Goal: Information Seeking & Learning: Learn about a topic

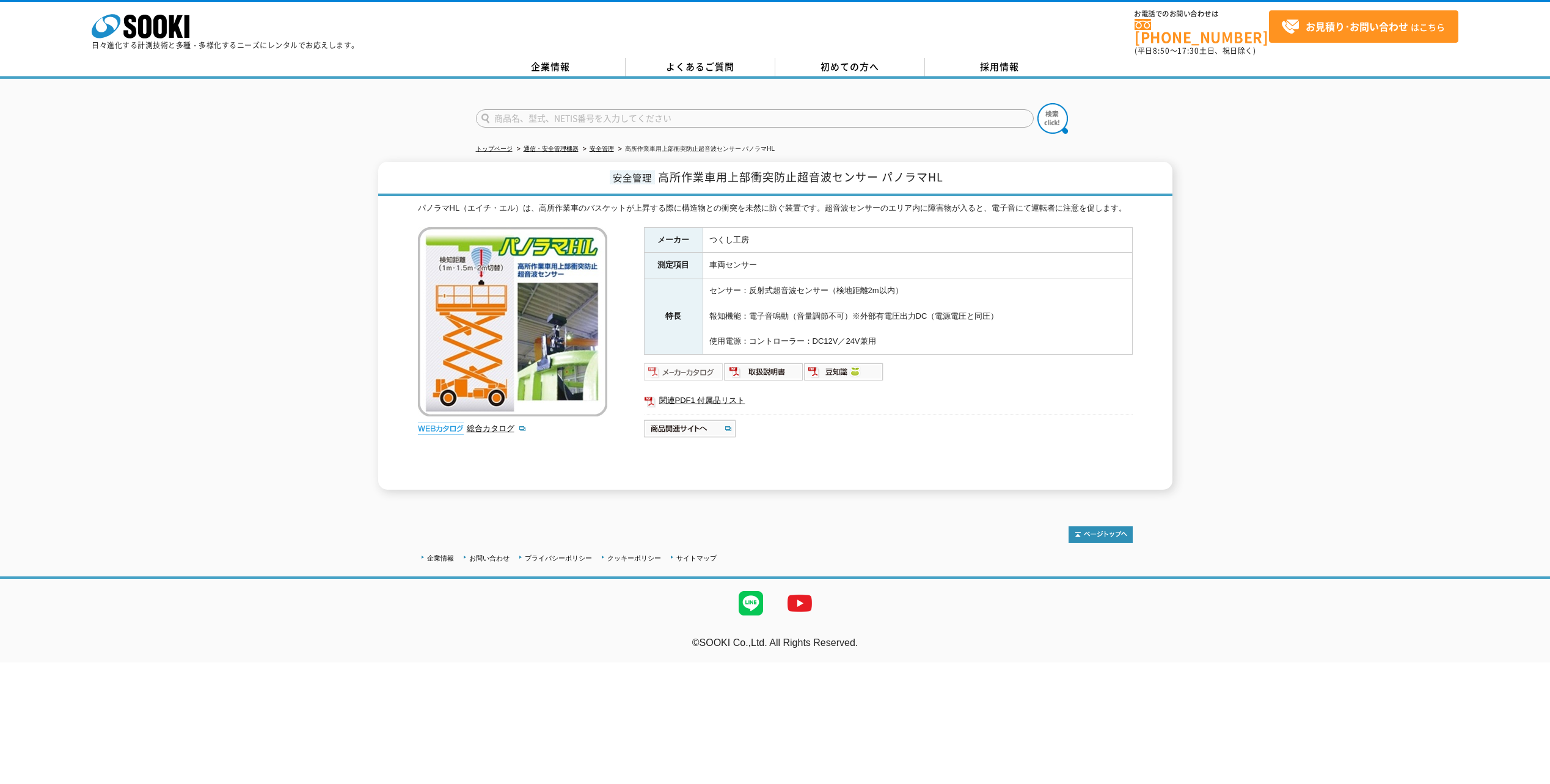
click at [676, 363] on img at bounding box center [684, 372] width 80 height 20
click at [774, 366] on img at bounding box center [764, 372] width 80 height 20
drag, startPoint x: 902, startPoint y: 336, endPoint x: 404, endPoint y: 200, distance: 516.2
click at [404, 200] on div "安全管理 高所作業車用上部衝突防止超音波センサー パノラマHL パノラマHL（エイチ・エル）は、高所作業車のバスケットが上昇する際に構造物との衝突を未然に防ぐ…" at bounding box center [775, 325] width 794 height 328
click at [402, 201] on div "安全管理 高所作業車用上部衝突防止超音波センサー パノラマHL パノラマHL（エイチ・エル）は、高所作業車のバスケットが上昇する際に構造物との衝突を未然に防ぐ…" at bounding box center [775, 325] width 794 height 328
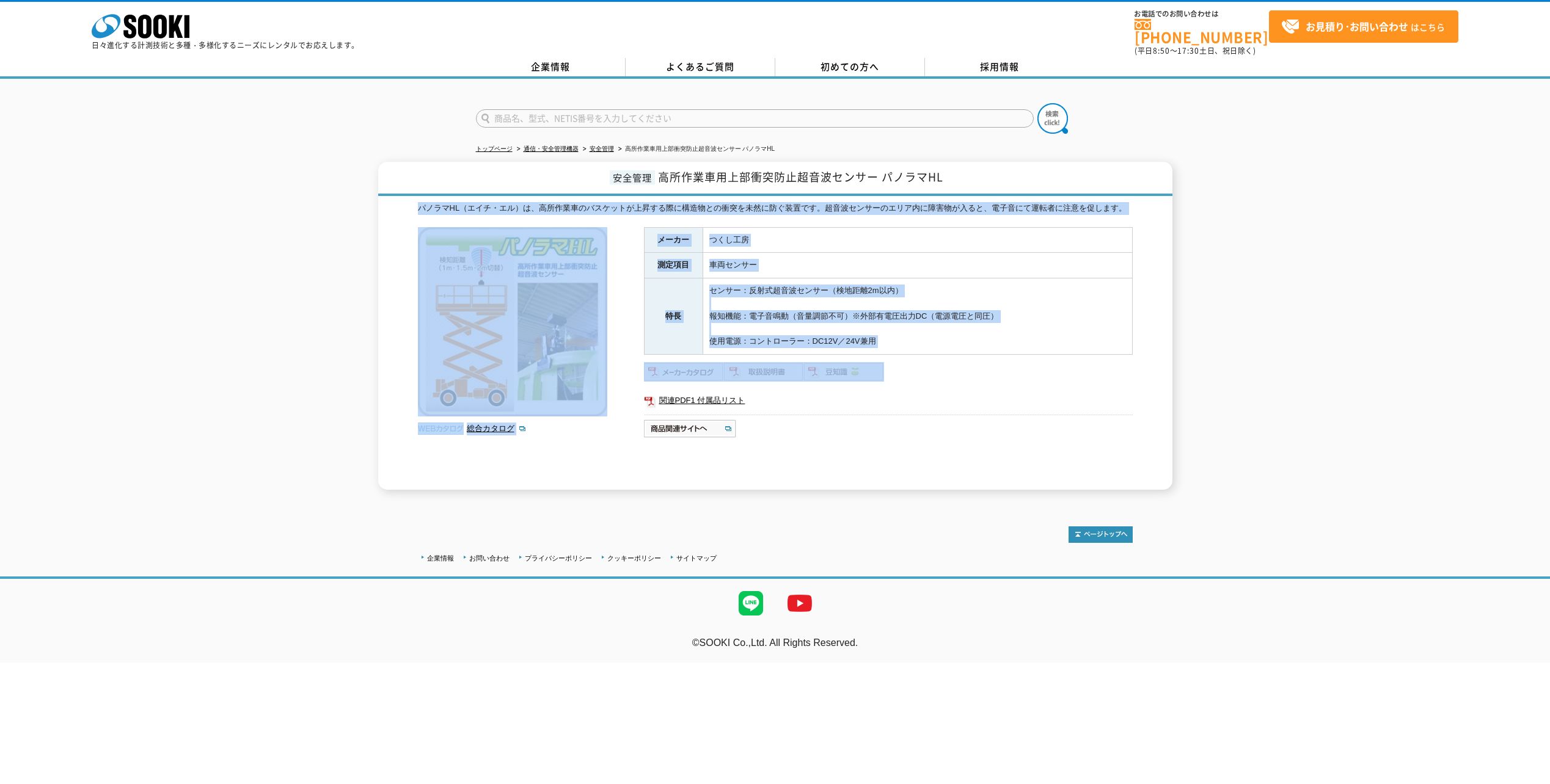
drag, startPoint x: 411, startPoint y: 197, endPoint x: 942, endPoint y: 349, distance: 552.3
click at [942, 349] on div "安全管理 高所作業車用上部衝突防止超音波センサー パノラマHL パノラマHL（エイチ・エル）は、高所作業車のバスケットが上昇する際に構造物との衝突を未然に防ぐ…" at bounding box center [775, 325] width 794 height 328
drag, startPoint x: 942, startPoint y: 349, endPoint x: 851, endPoint y: 334, distance: 92.2
click at [851, 334] on td "センサー：反射式超音波センサー（検地距離2m以内） 報知機能：電子音鳴動（音量調節不可）※外部有電圧出力DC（電源電圧と同圧） 使用電源：コントローラー：DC…" at bounding box center [917, 316] width 429 height 77
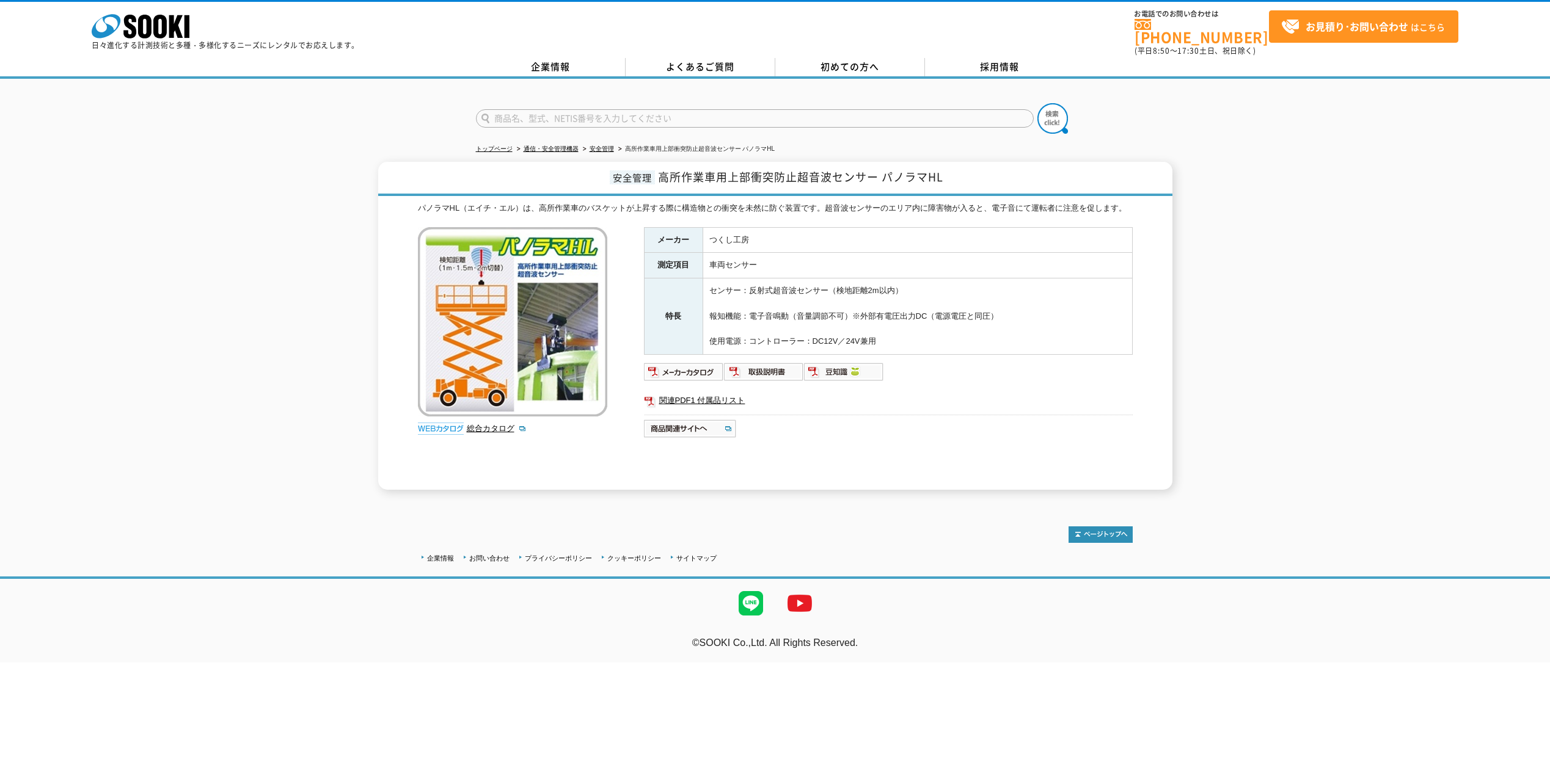
drag, startPoint x: 888, startPoint y: 337, endPoint x: 405, endPoint y: 200, distance: 502.1
click at [405, 200] on div "安全管理 高所作業車用上部衝突防止超音波センサー パノラマHL パノラマHL（エイチ・エル）は、高所作業車のバスケットが上昇する際に構造物との衝突を未然に防ぐ…" at bounding box center [775, 325] width 794 height 328
drag, startPoint x: 392, startPoint y: 195, endPoint x: 1009, endPoint y: 312, distance: 628.0
click at [1009, 312] on div "安全管理 高所作業車用上部衝突防止超音波センサー パノラマHL パノラマHL（エイチ・エル）は、高所作業車のバスケットが上昇する際に構造物との衝突を未然に防ぐ…" at bounding box center [775, 325] width 794 height 328
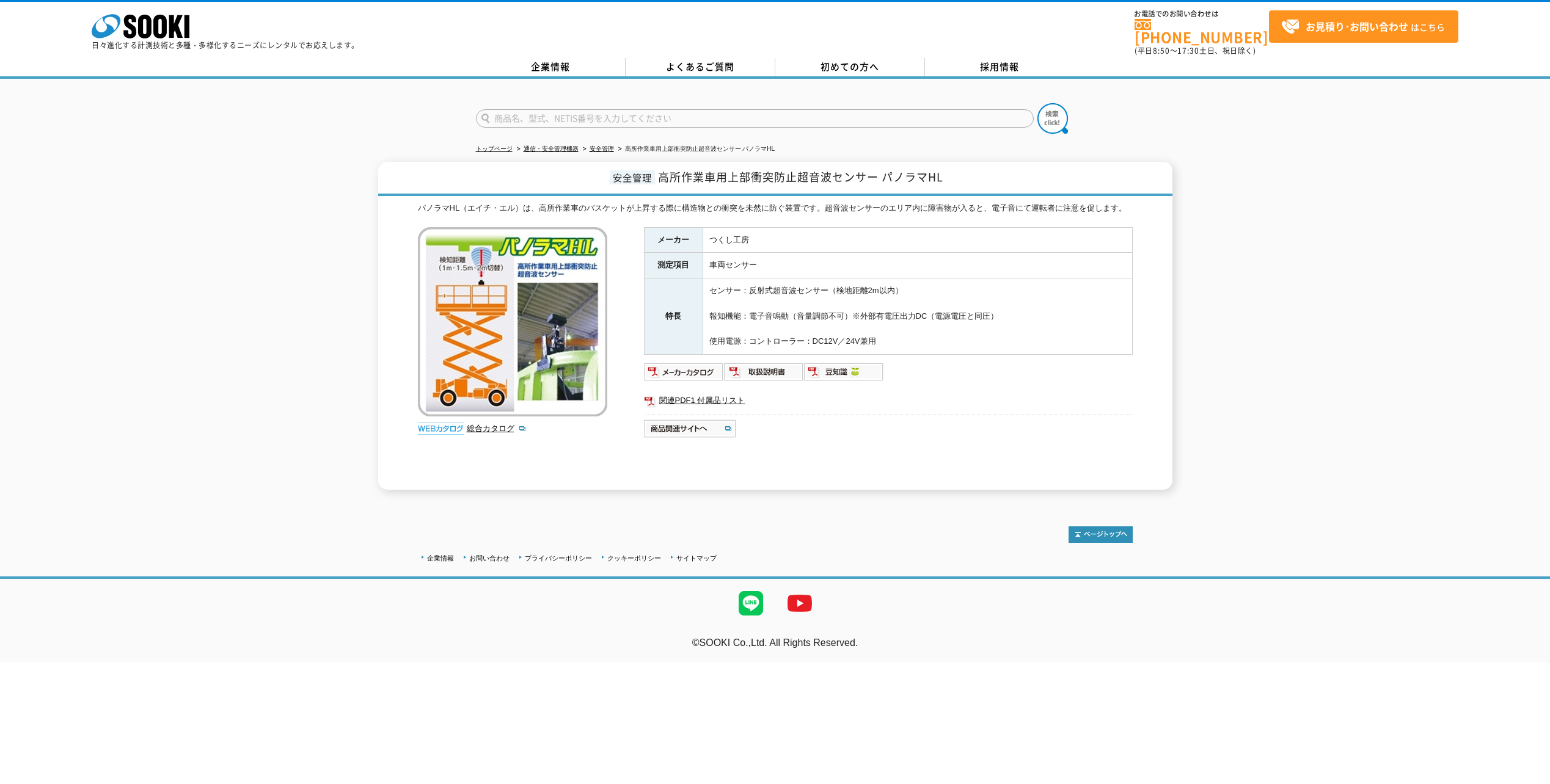
drag, startPoint x: 1009, startPoint y: 312, endPoint x: 1012, endPoint y: 318, distance: 6.7
click at [1012, 318] on td "センサー：反射式超音波センサー（検地距離2m以内） 報知機能：電子音鳴動（音量調節不可）※外部有電圧出力DC（電源電圧と同圧） 使用電源：コントローラー：DC…" at bounding box center [917, 316] width 429 height 77
click at [493, 424] on link "総合カタログ" at bounding box center [497, 428] width 60 height 9
